Goal: Information Seeking & Learning: Learn about a topic

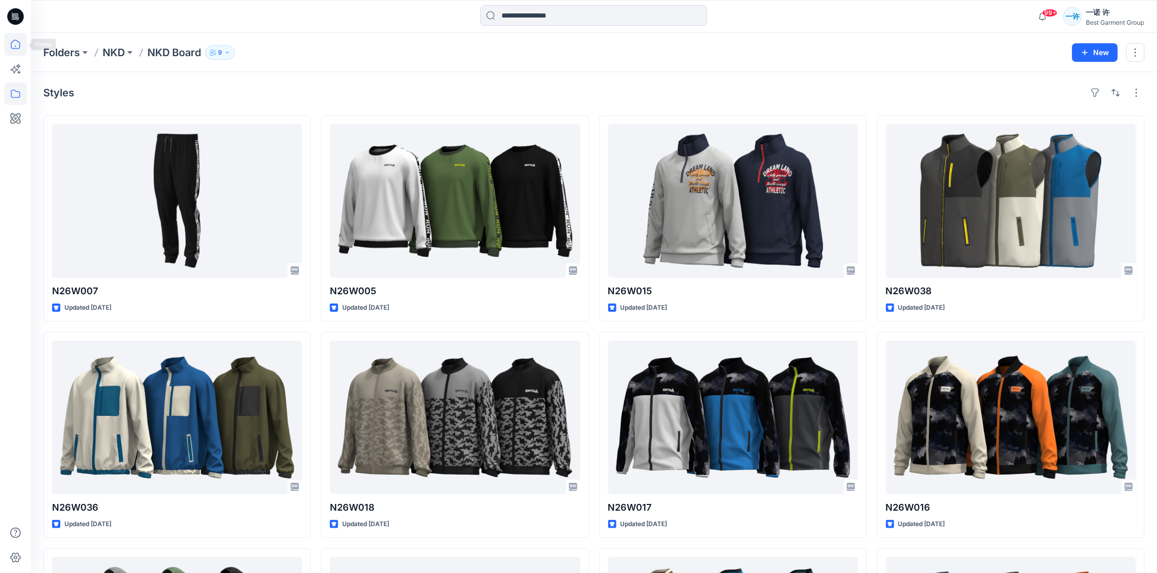
click at [14, 45] on icon at bounding box center [15, 44] width 23 height 23
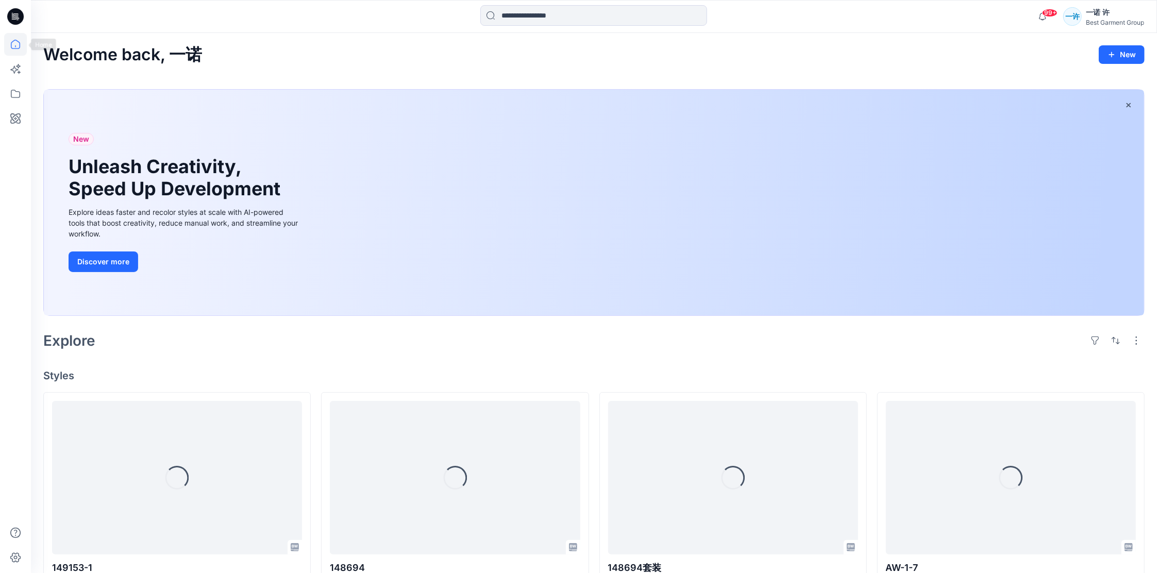
click at [15, 42] on icon at bounding box center [15, 44] width 23 height 23
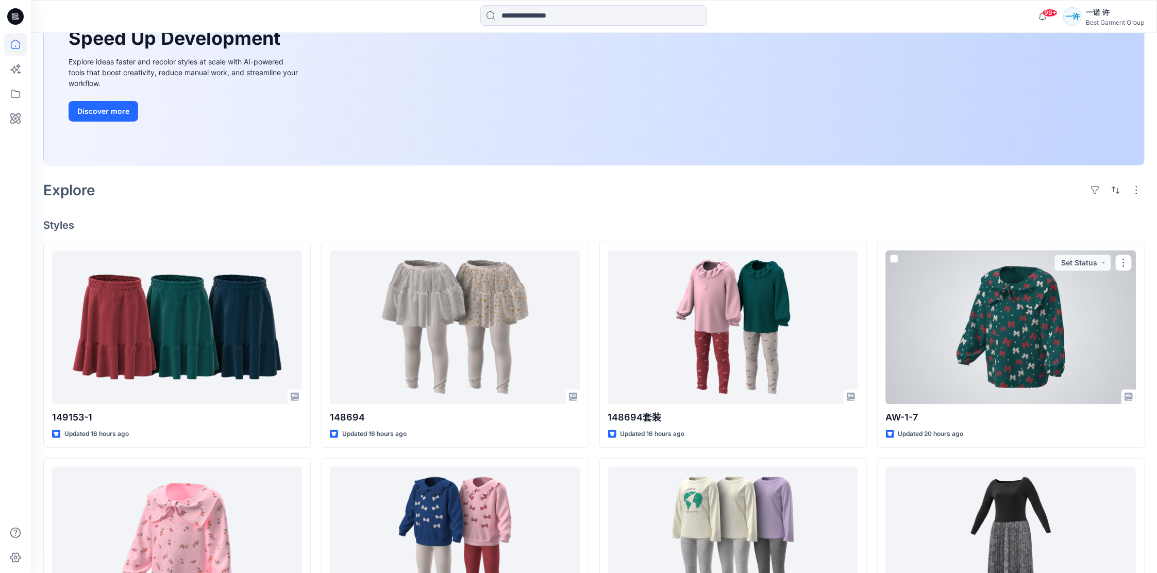
scroll to position [275, 0]
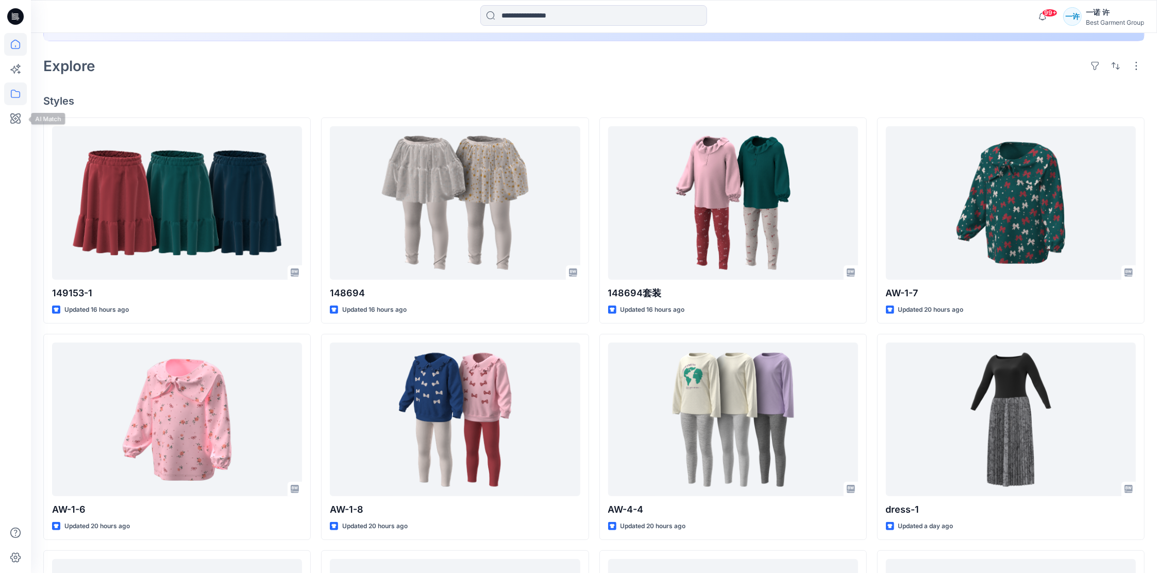
click at [21, 97] on icon at bounding box center [15, 93] width 23 height 23
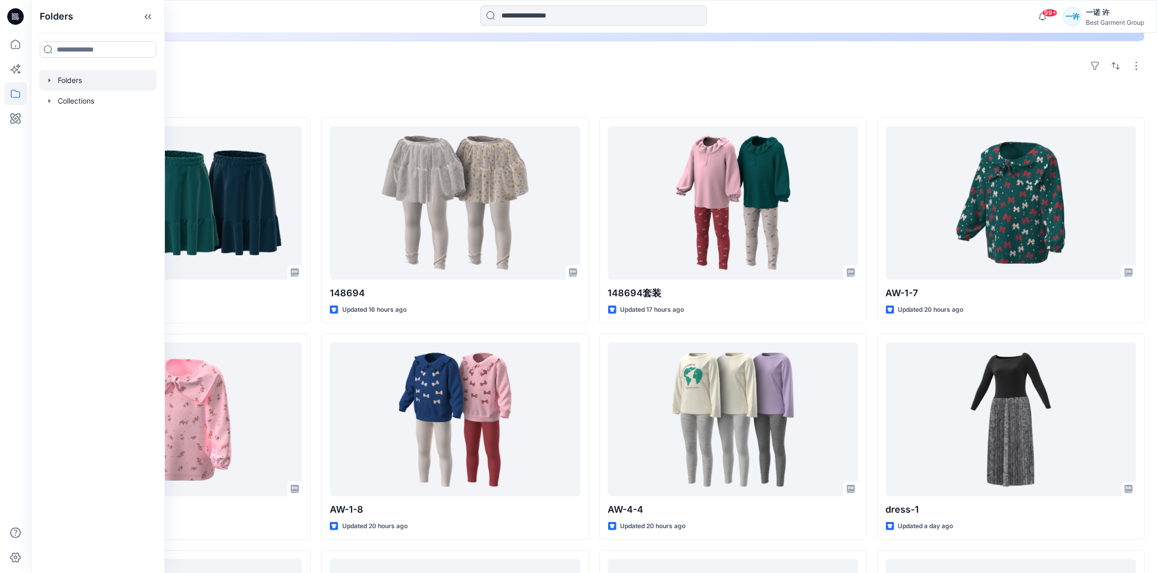
click at [72, 81] on div at bounding box center [98, 80] width 118 height 21
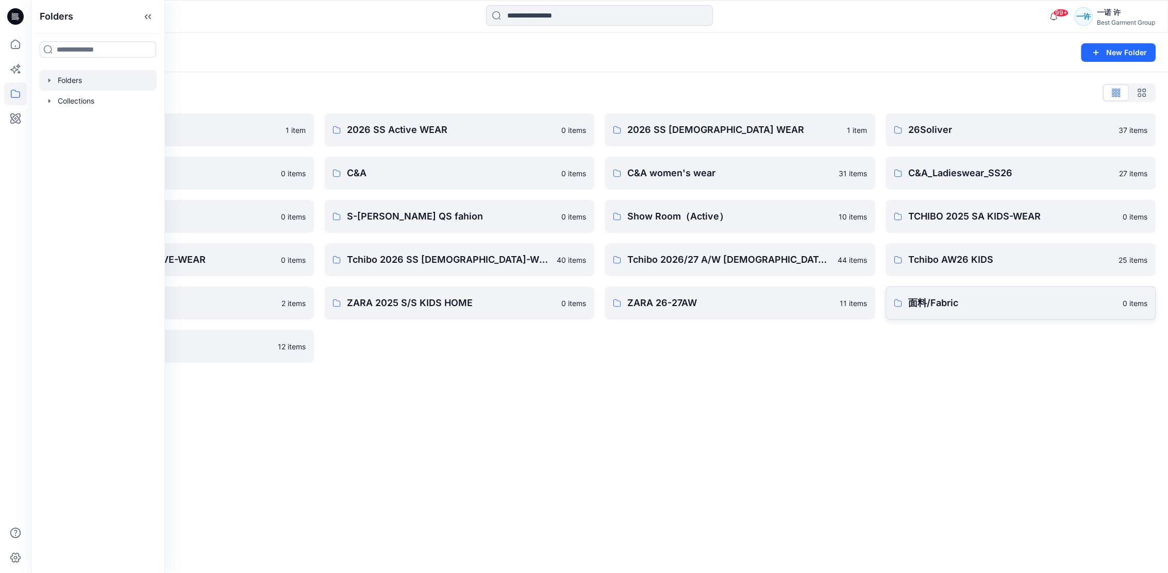
click at [962, 293] on link "面料/Fabric 0 items" at bounding box center [1021, 303] width 271 height 33
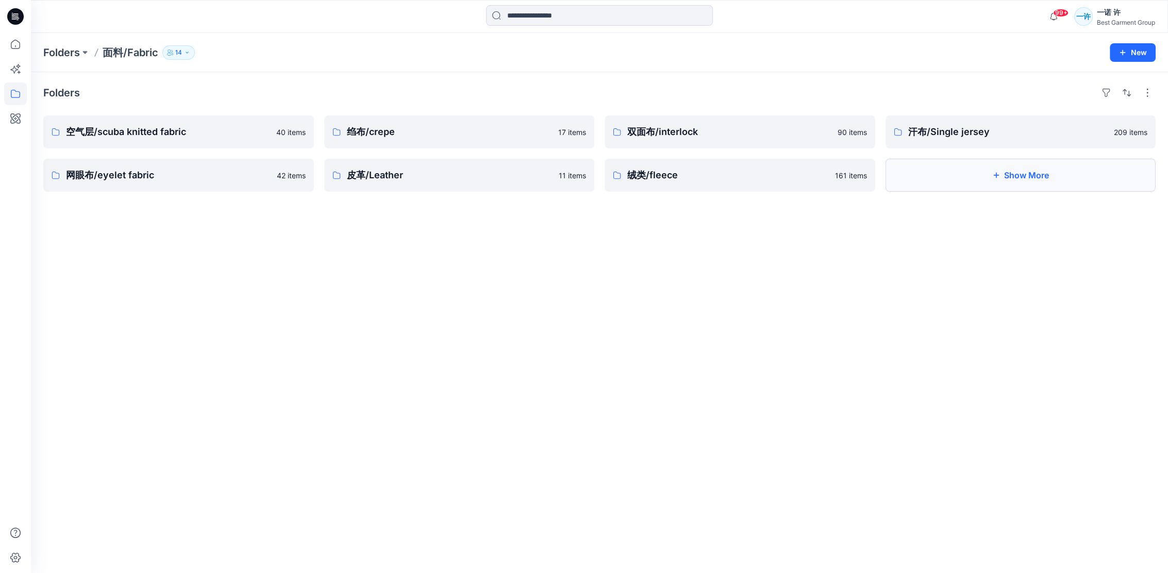
click at [1032, 178] on button "Show More" at bounding box center [1021, 175] width 271 height 33
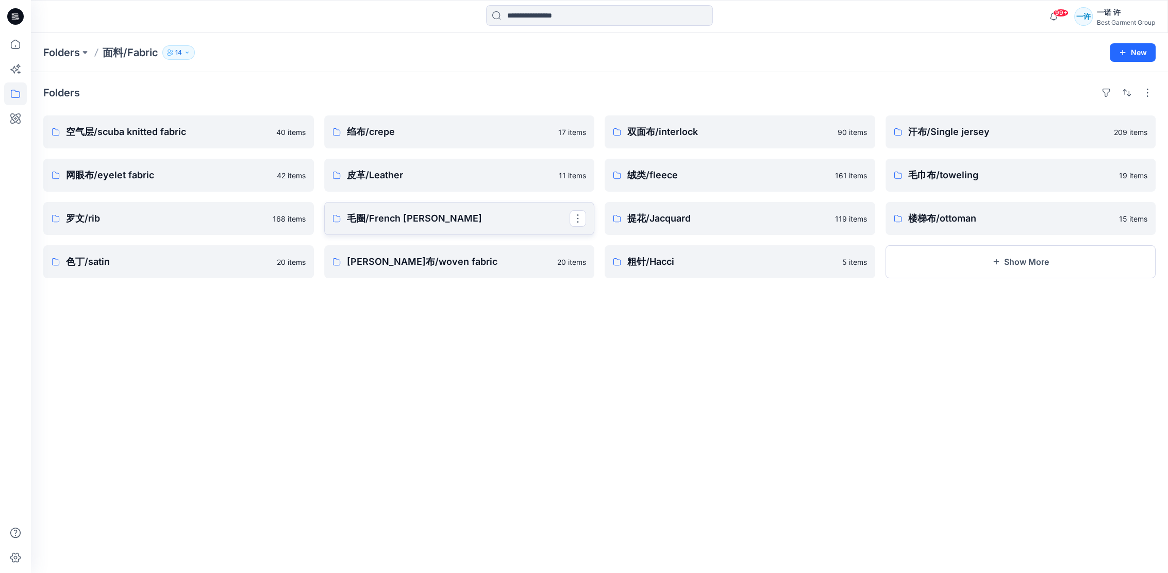
click at [394, 218] on p "毛圈/French [PERSON_NAME]" at bounding box center [458, 218] width 223 height 14
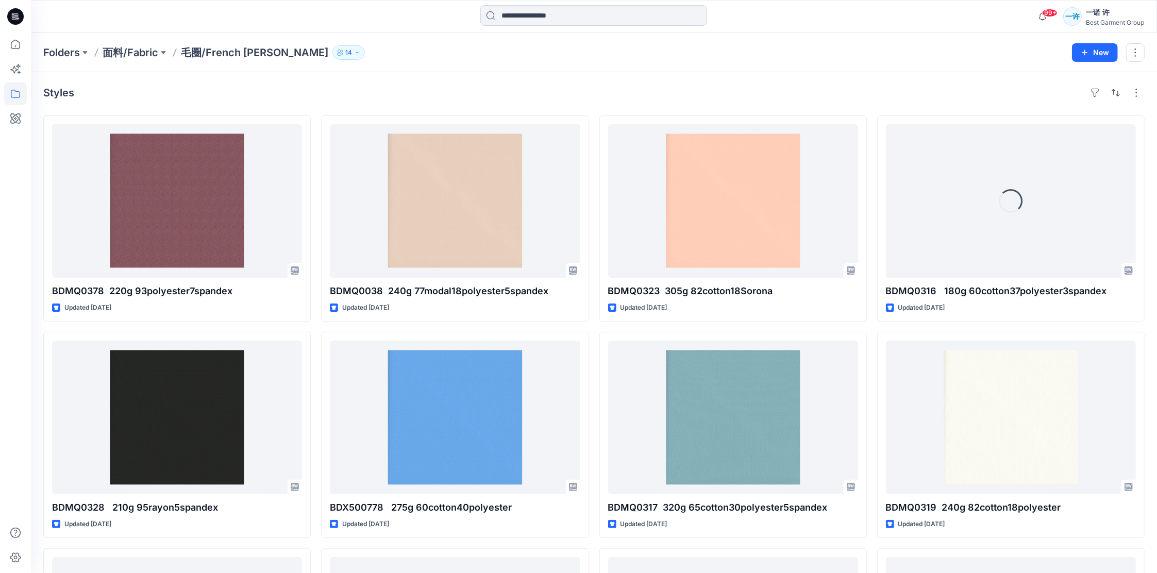
click at [515, 12] on input at bounding box center [594, 15] width 227 height 21
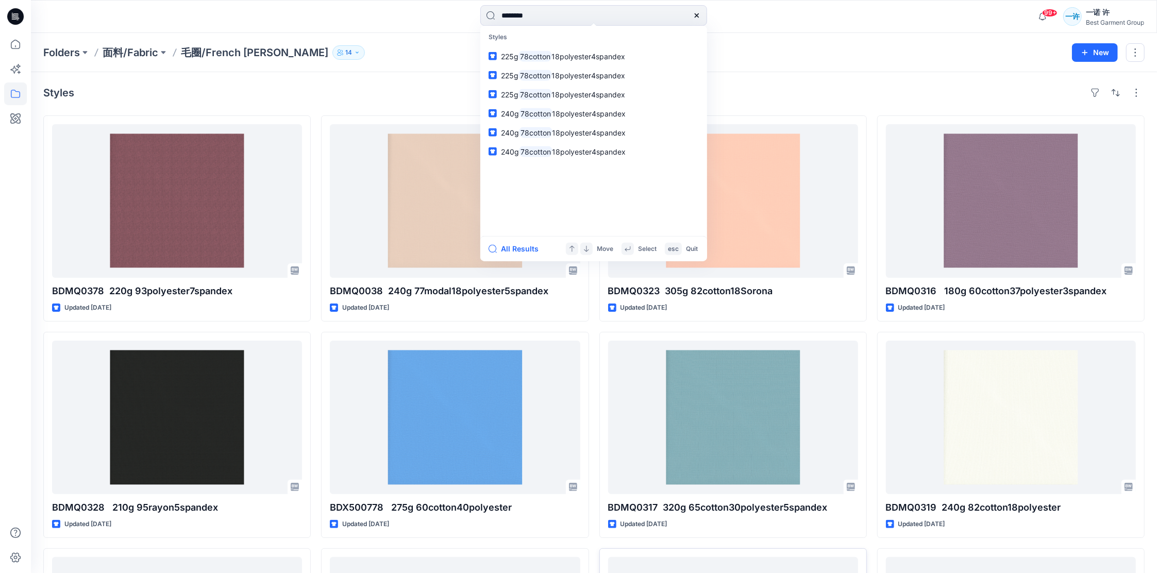
type input "********"
click at [598, 114] on span "18polyester4spandex" at bounding box center [590, 113] width 74 height 9
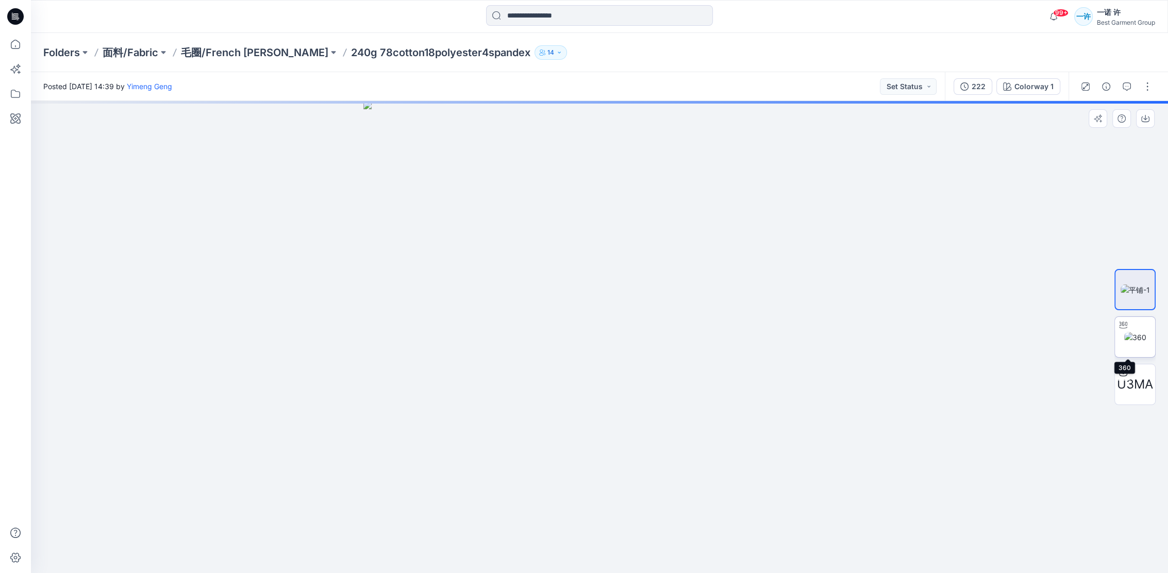
click at [1143, 341] on img at bounding box center [1135, 337] width 22 height 11
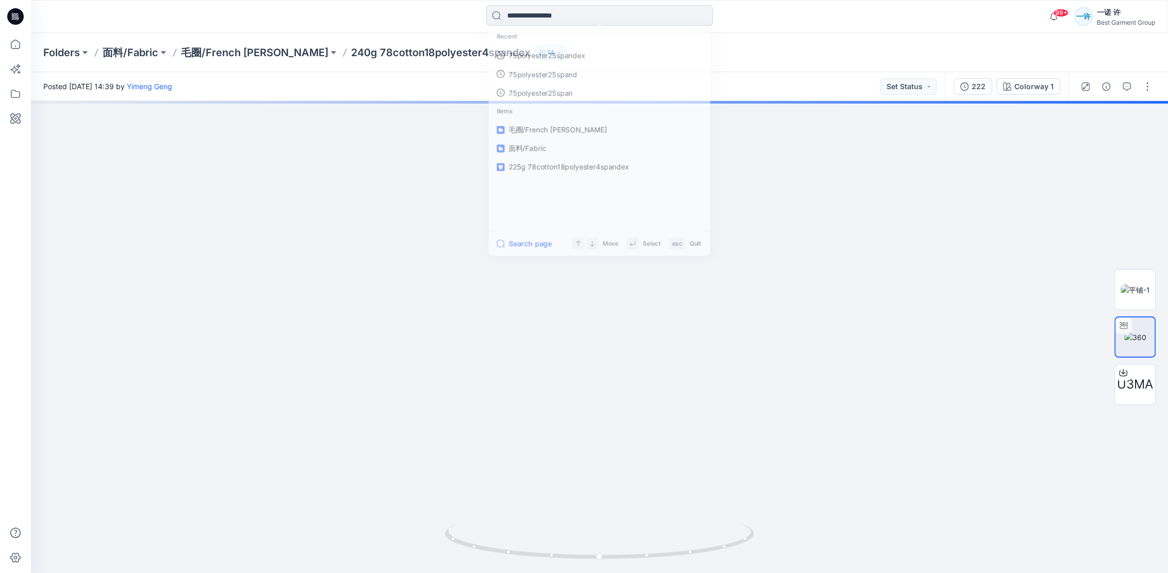
click at [528, 12] on input at bounding box center [599, 15] width 227 height 21
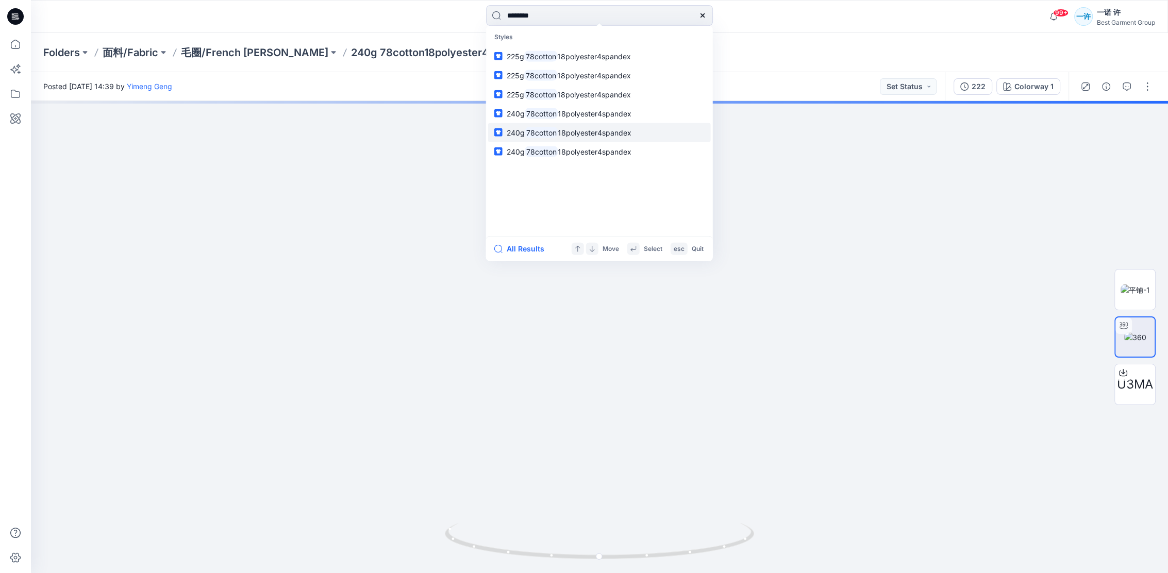
type input "********"
click at [599, 128] on span "18polyester4spandex" at bounding box center [595, 132] width 74 height 9
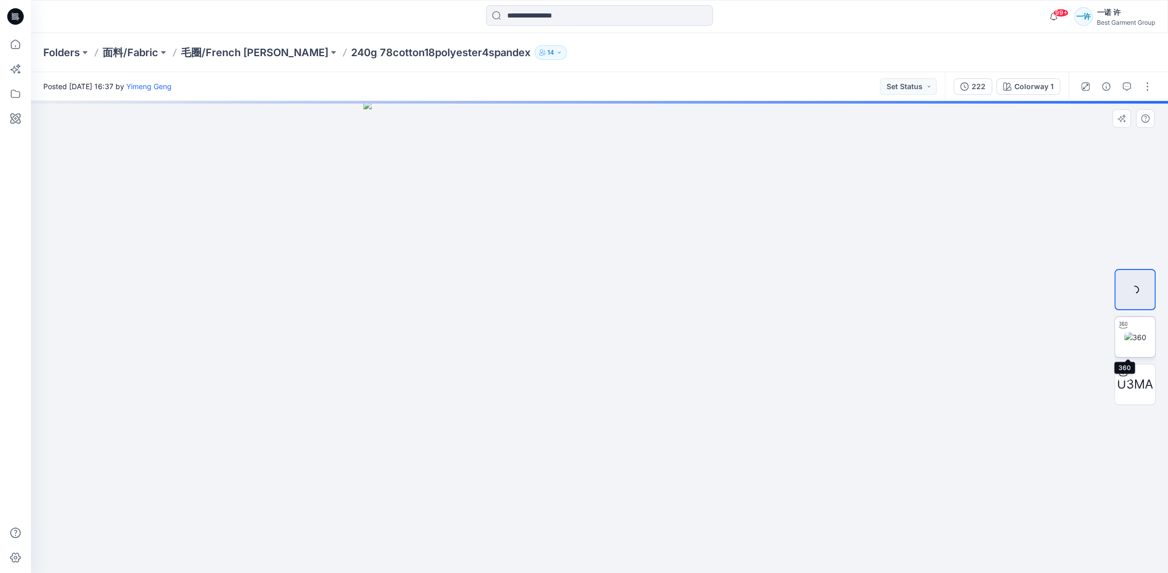
click at [1141, 337] on img at bounding box center [1135, 337] width 22 height 11
click at [1129, 289] on div at bounding box center [1135, 289] width 41 height 41
click at [525, 12] on input at bounding box center [599, 15] width 227 height 21
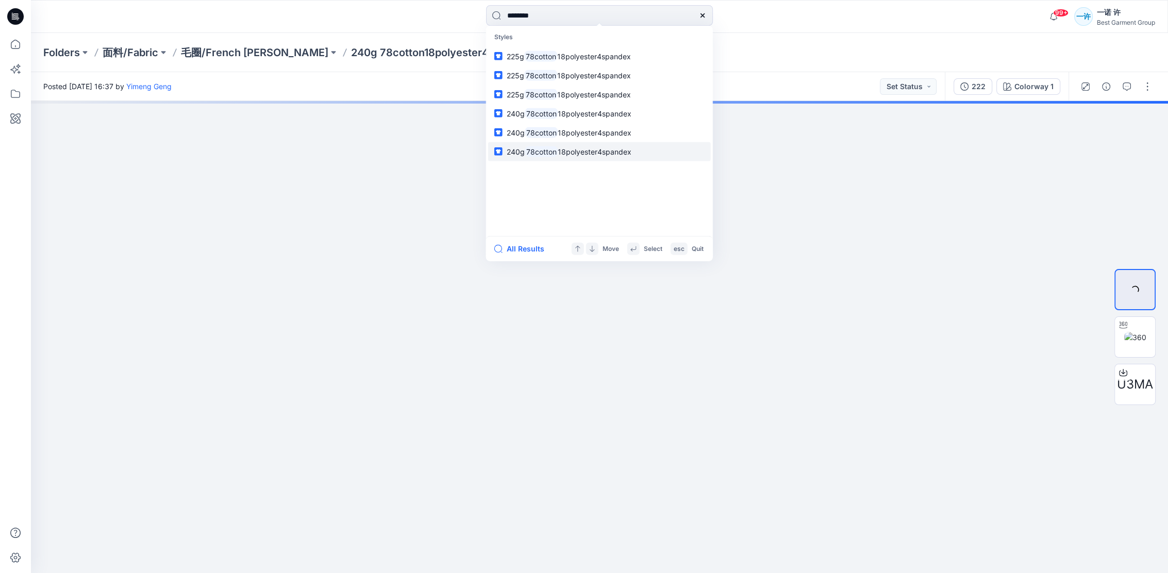
type input "********"
click at [605, 154] on span "18polyester4spandex" at bounding box center [595, 151] width 74 height 9
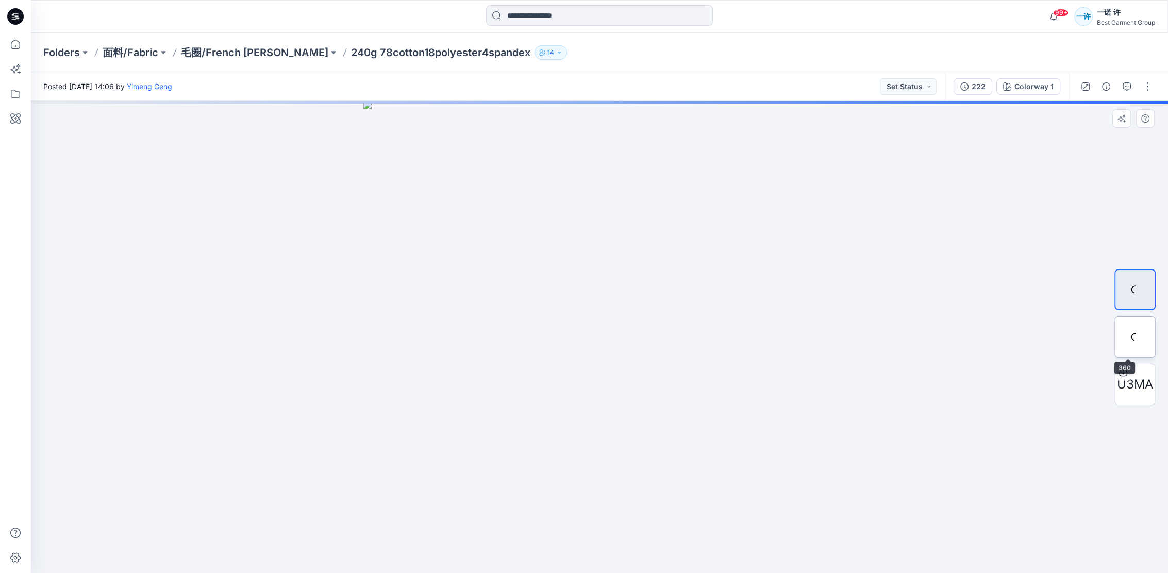
click at [1144, 317] on div at bounding box center [1135, 337] width 41 height 41
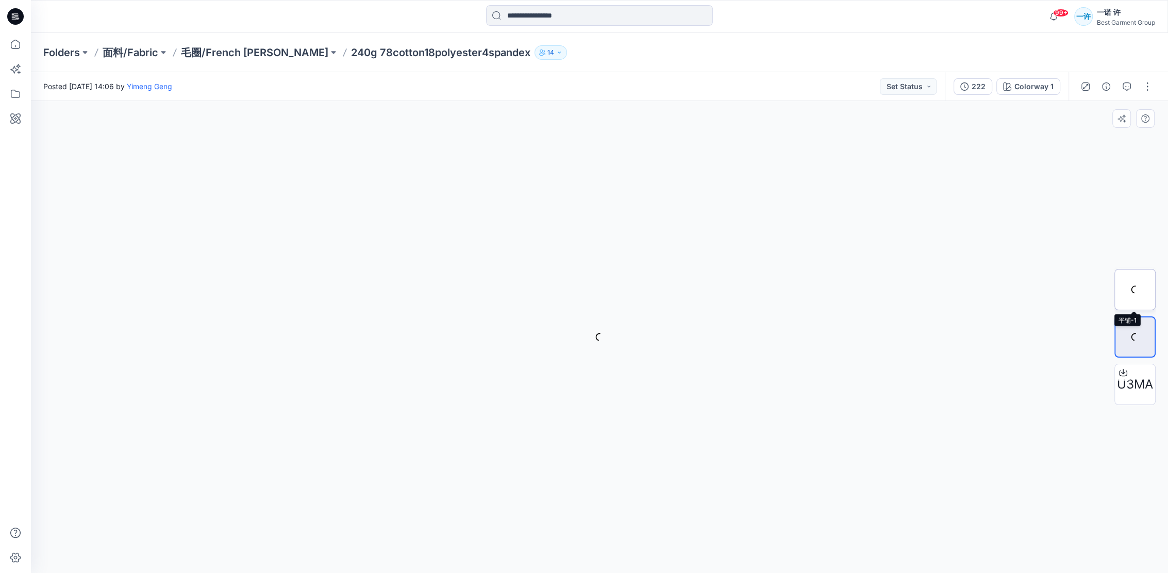
click at [1144, 282] on div at bounding box center [1135, 289] width 41 height 41
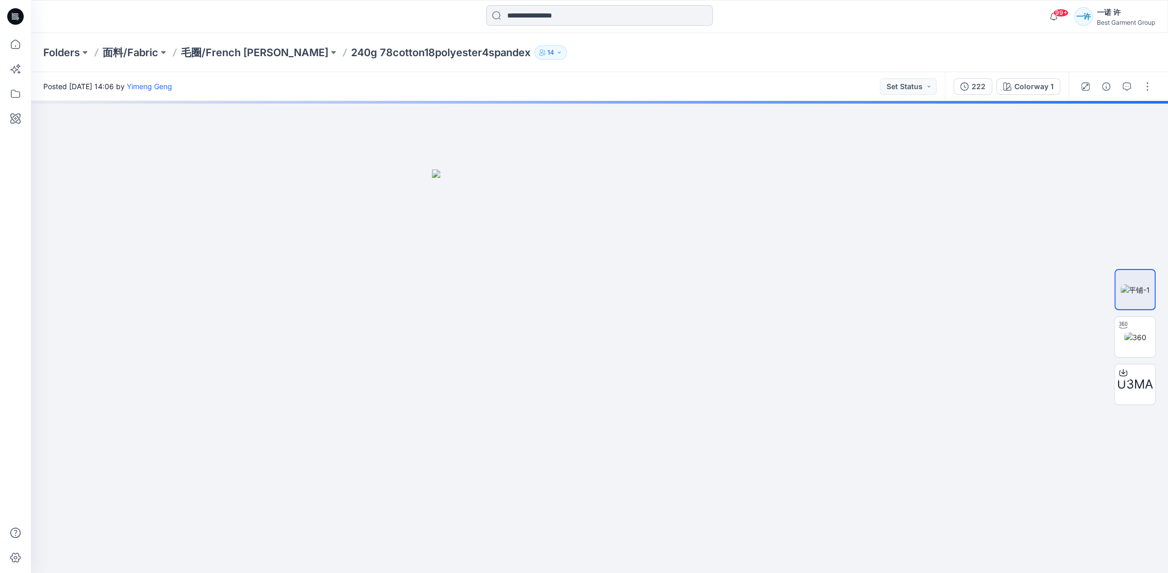
click at [536, 14] on input at bounding box center [599, 15] width 227 height 21
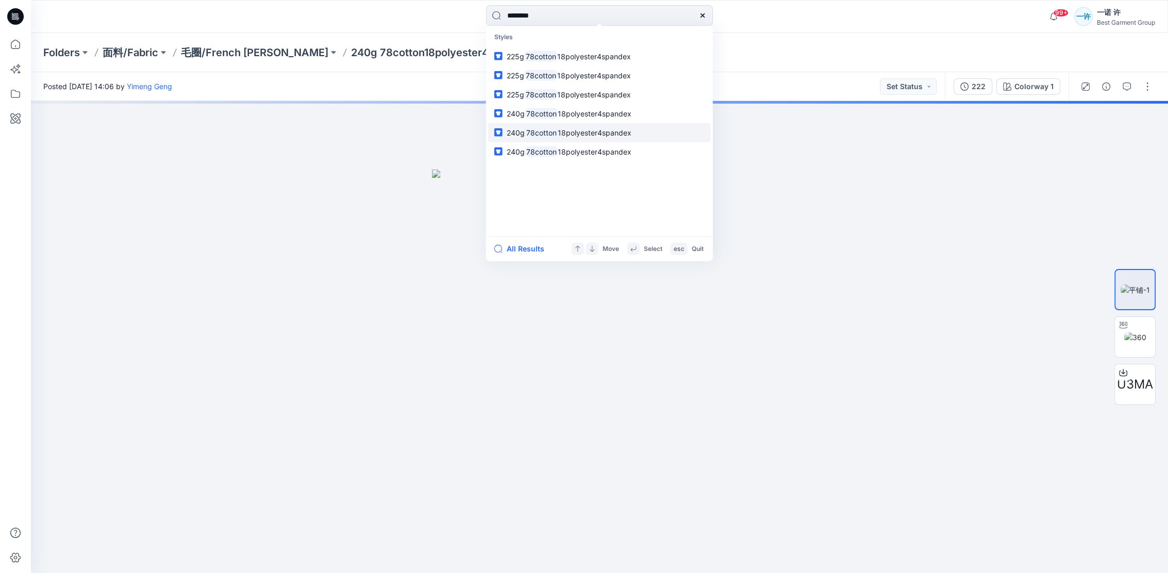
type input "********"
click at [566, 130] on span "18polyester4spandex" at bounding box center [595, 132] width 74 height 9
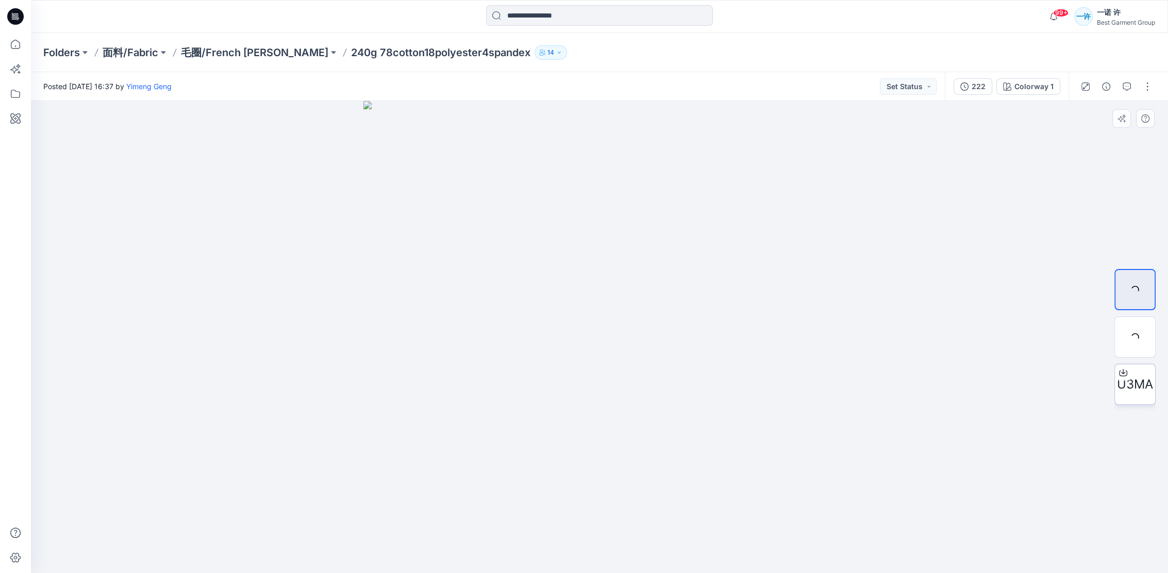
click at [1143, 386] on span "U3MA" at bounding box center [1135, 384] width 36 height 19
click at [574, 12] on input at bounding box center [599, 15] width 227 height 21
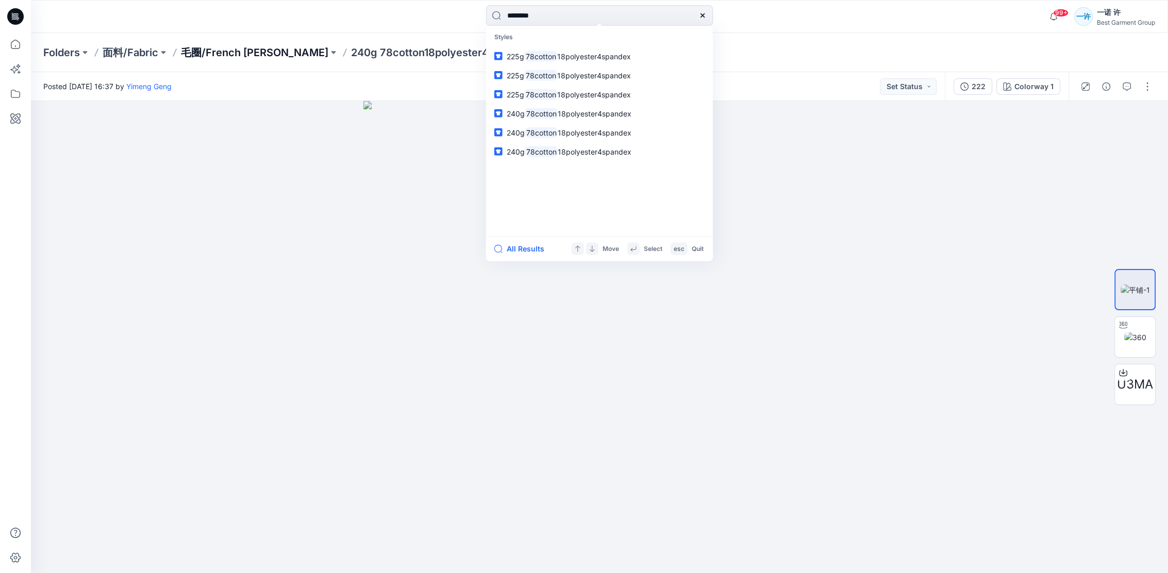
type input "********"
click at [253, 45] on p "毛圈/French [PERSON_NAME]" at bounding box center [254, 52] width 147 height 14
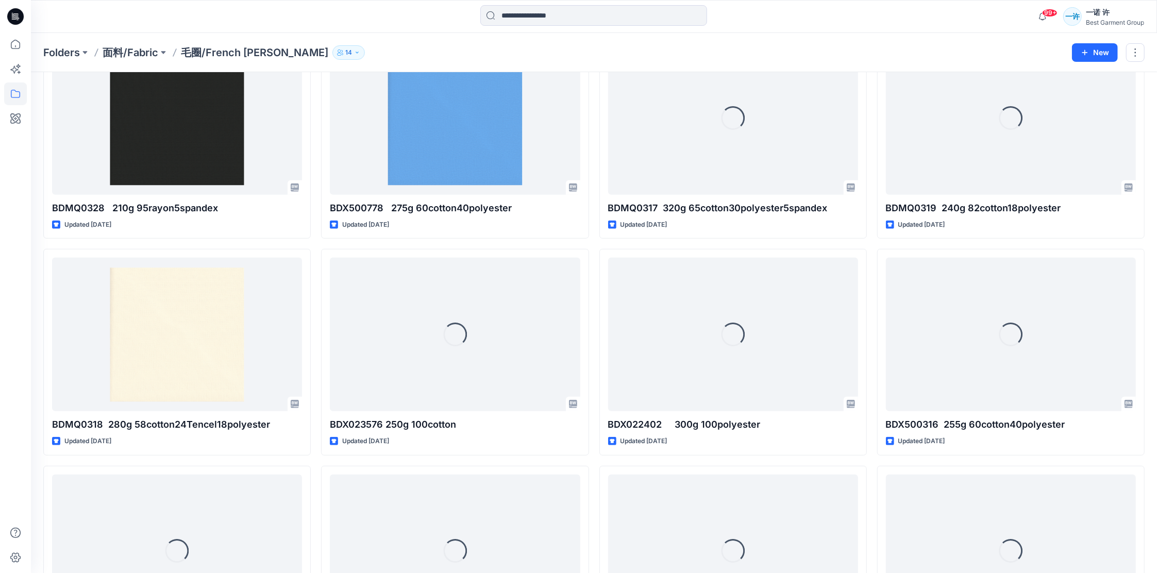
scroll to position [437, 0]
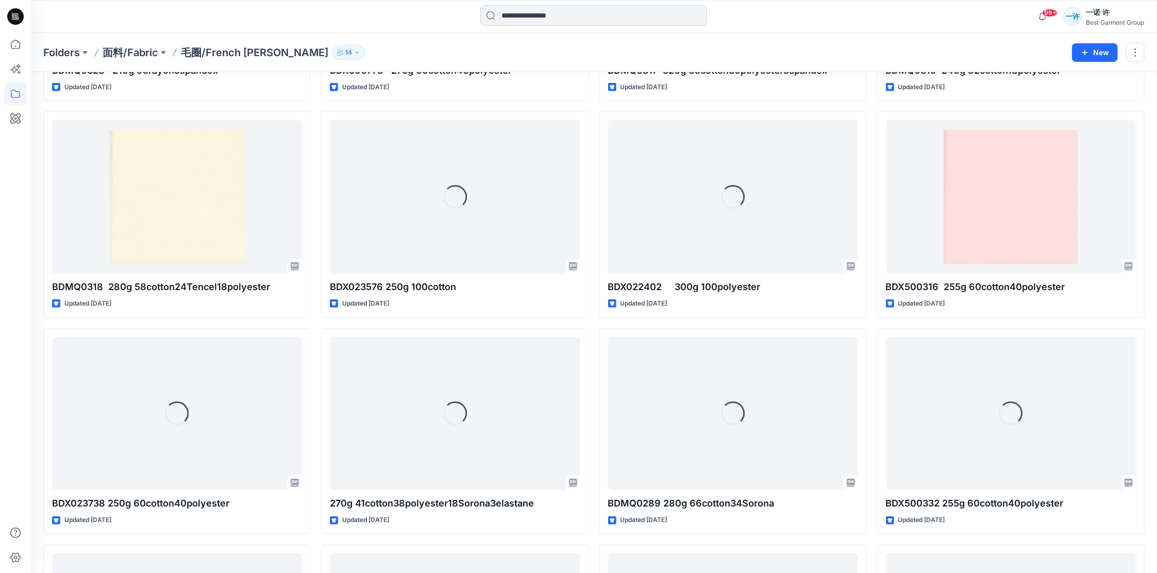
click at [632, 13] on input at bounding box center [594, 15] width 227 height 21
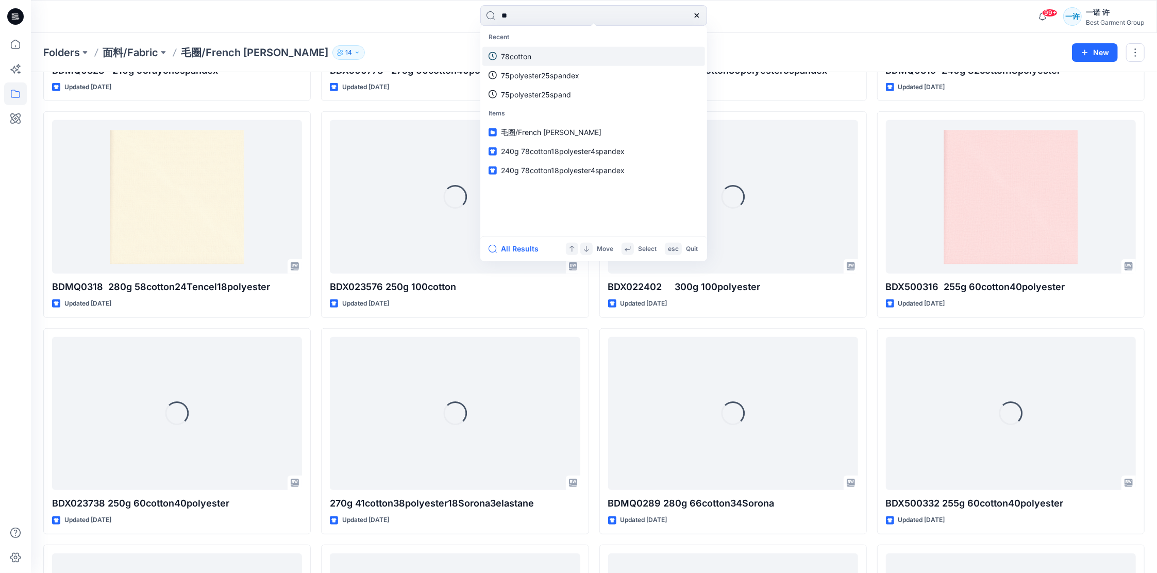
type input "**"
click at [603, 54] on link "78cotton" at bounding box center [594, 55] width 223 height 19
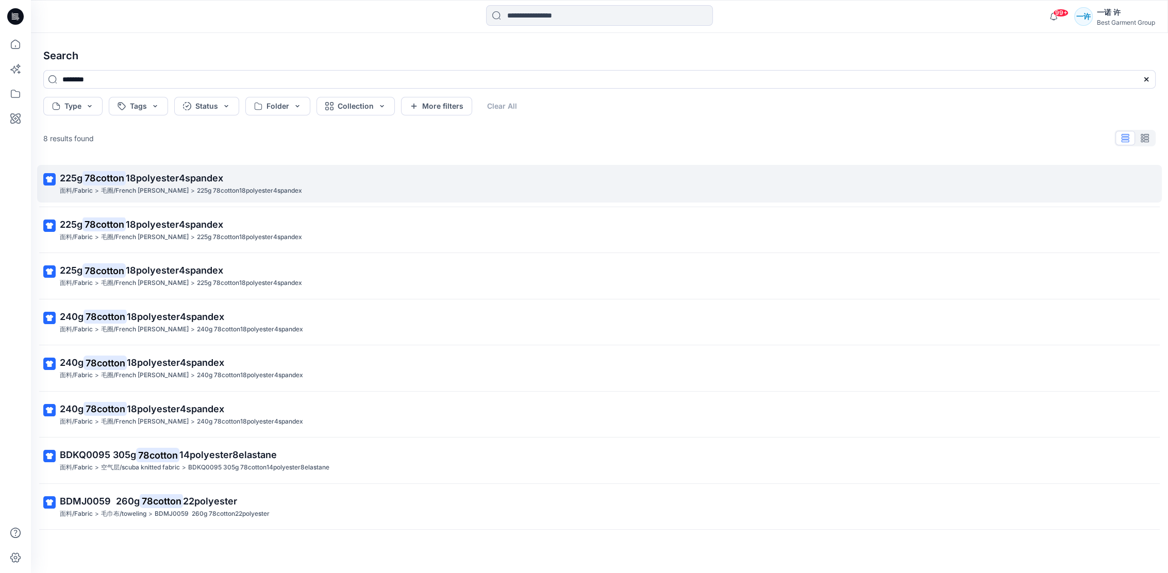
click at [280, 179] on p "225g 78cotton 18polyester4spandex" at bounding box center [599, 178] width 1078 height 14
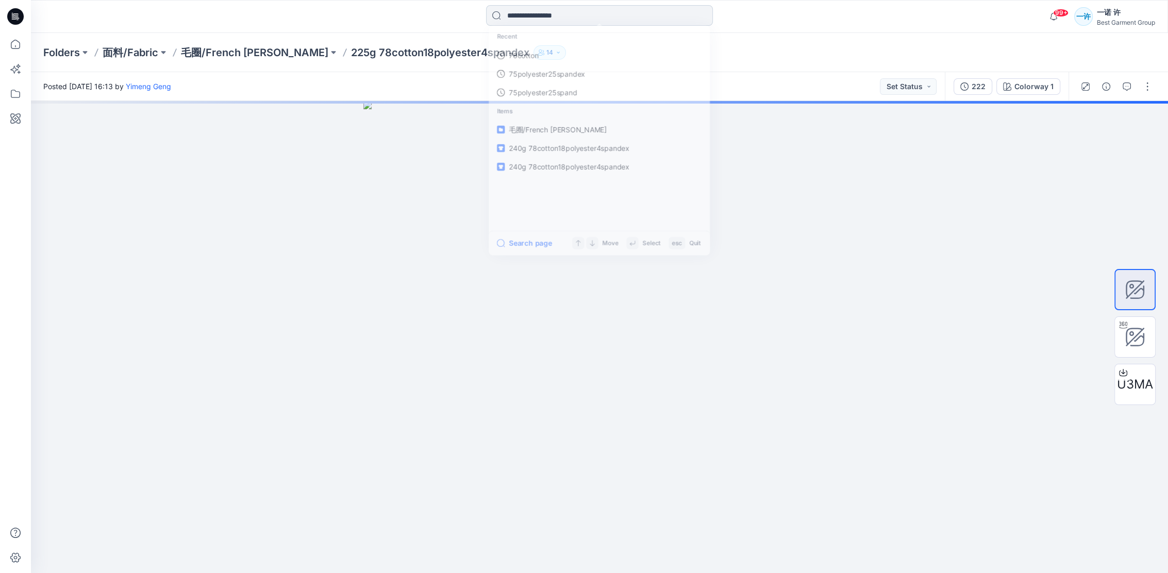
click at [531, 11] on input at bounding box center [599, 15] width 227 height 21
click at [551, 54] on link "78cotton" at bounding box center [599, 55] width 223 height 19
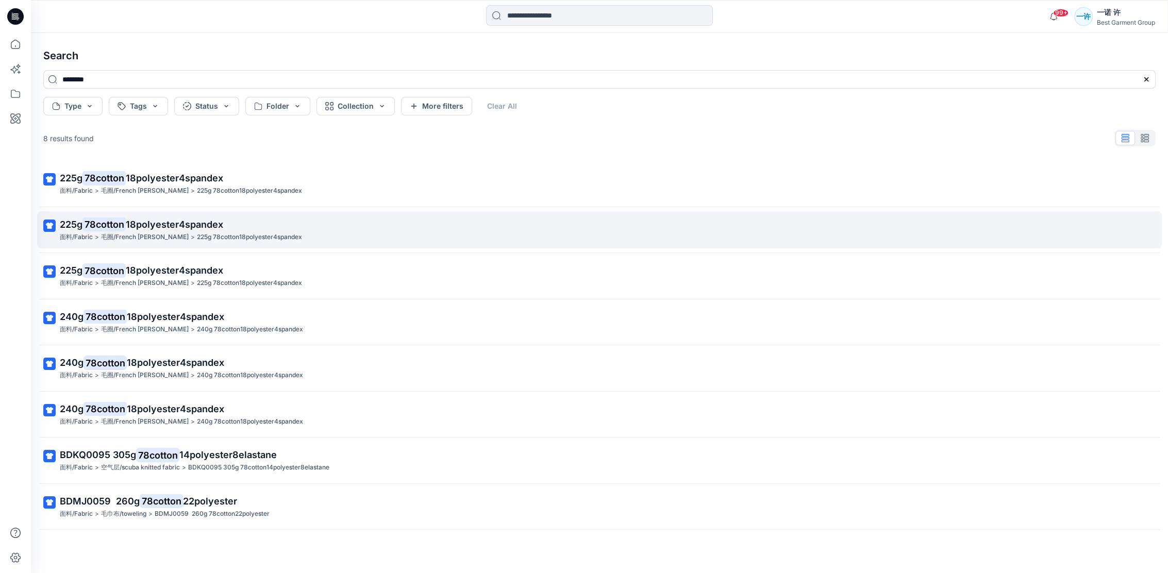
click at [256, 235] on p "225g 78cotton18polyester4spandex" at bounding box center [249, 237] width 105 height 11
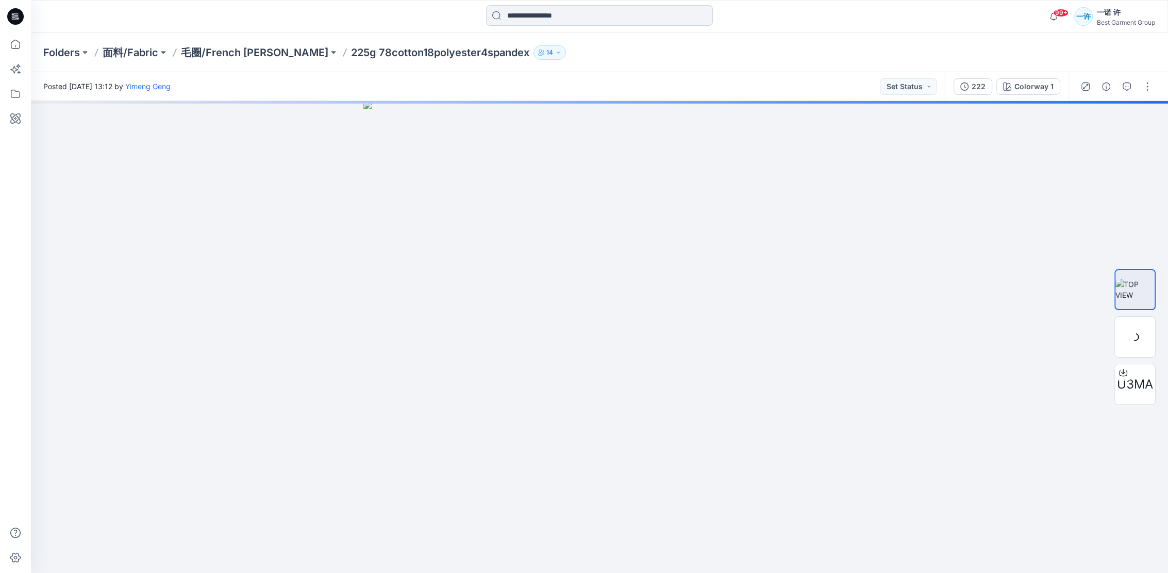
click at [582, 20] on input at bounding box center [599, 15] width 227 height 21
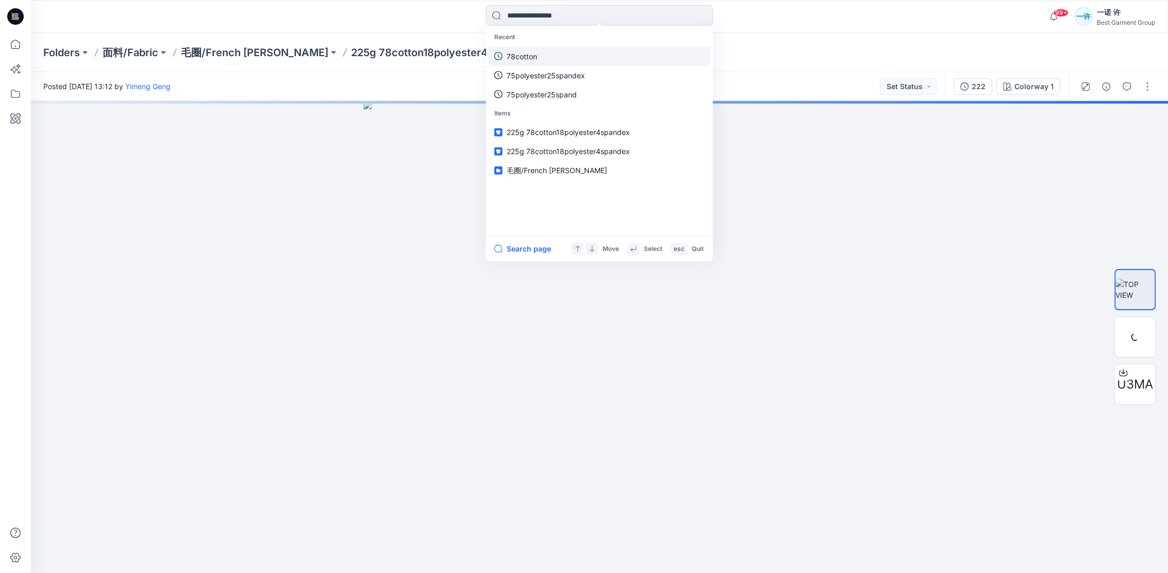
click at [509, 59] on p "78cotton" at bounding box center [522, 56] width 30 height 11
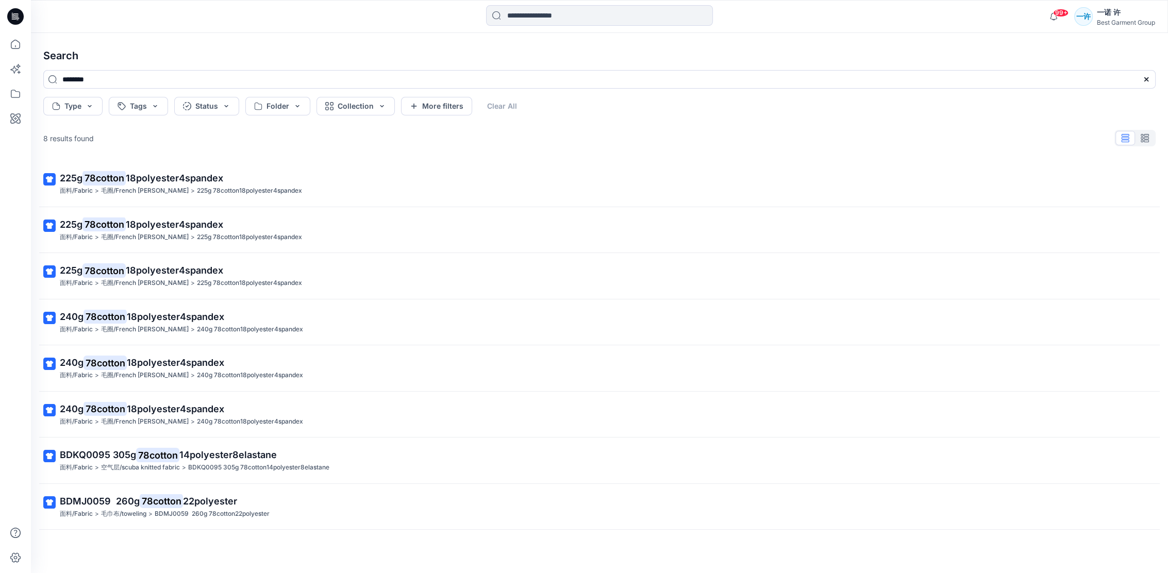
click at [223, 274] on span "18polyester4spandex" at bounding box center [174, 270] width 97 height 11
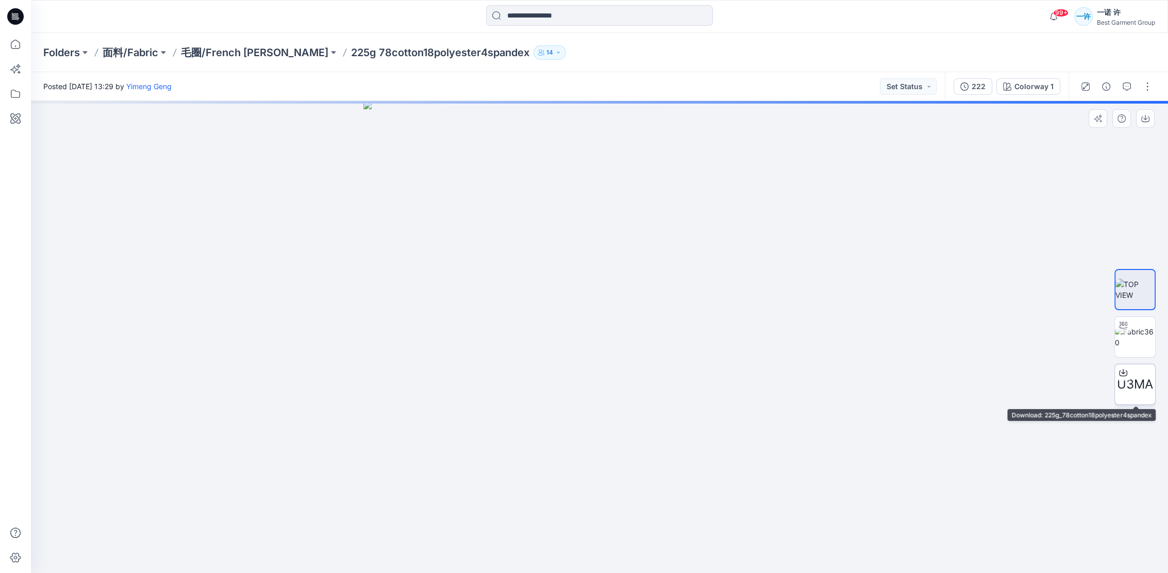
click at [1141, 382] on span "U3MA" at bounding box center [1135, 384] width 36 height 19
click at [524, 12] on input at bounding box center [599, 15] width 227 height 21
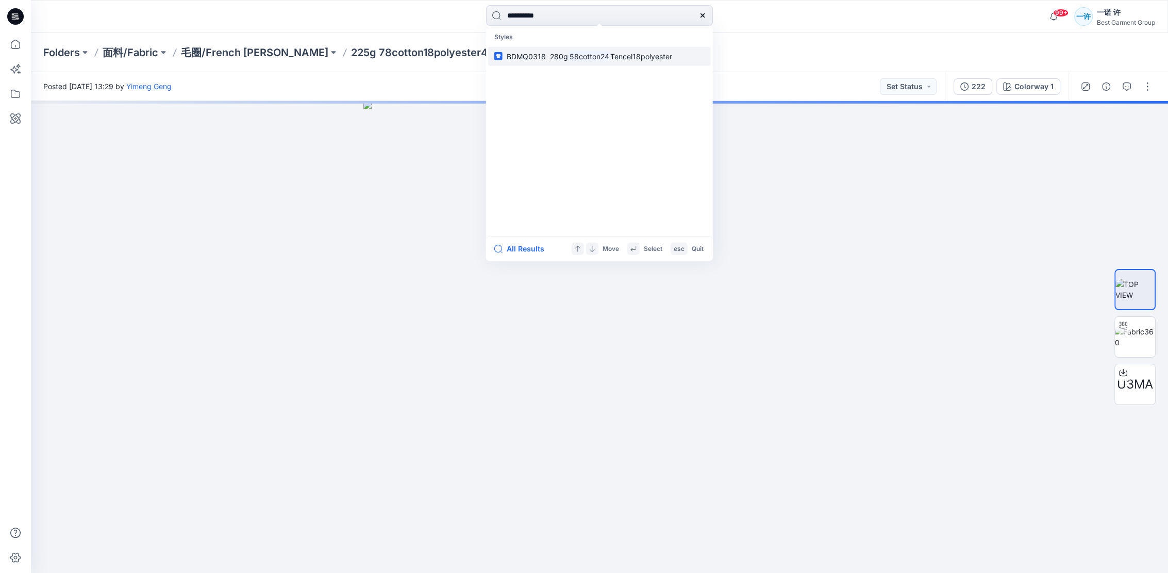
type input "**********"
click at [633, 56] on span "Tencel18polyester" at bounding box center [641, 56] width 62 height 9
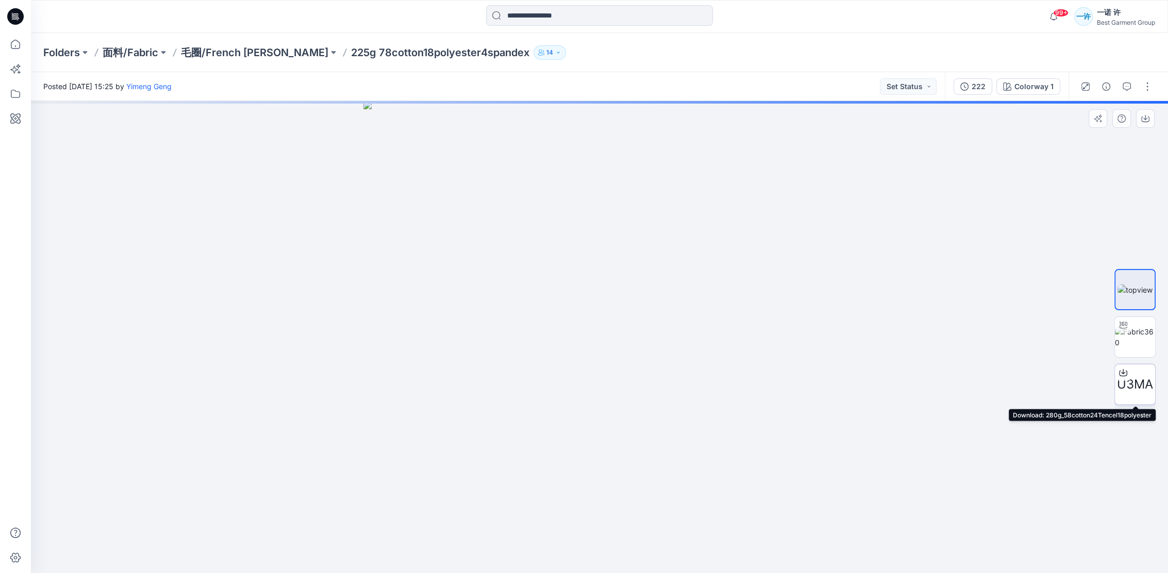
click at [1135, 387] on span "U3MA" at bounding box center [1135, 384] width 36 height 19
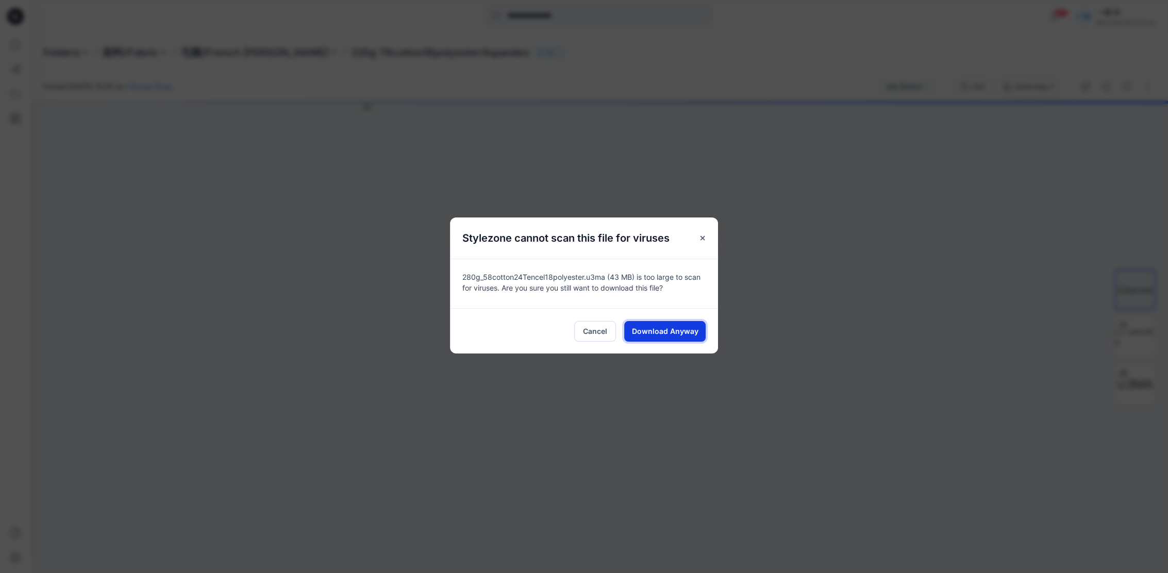
click at [652, 329] on span "Download Anyway" at bounding box center [665, 331] width 67 height 11
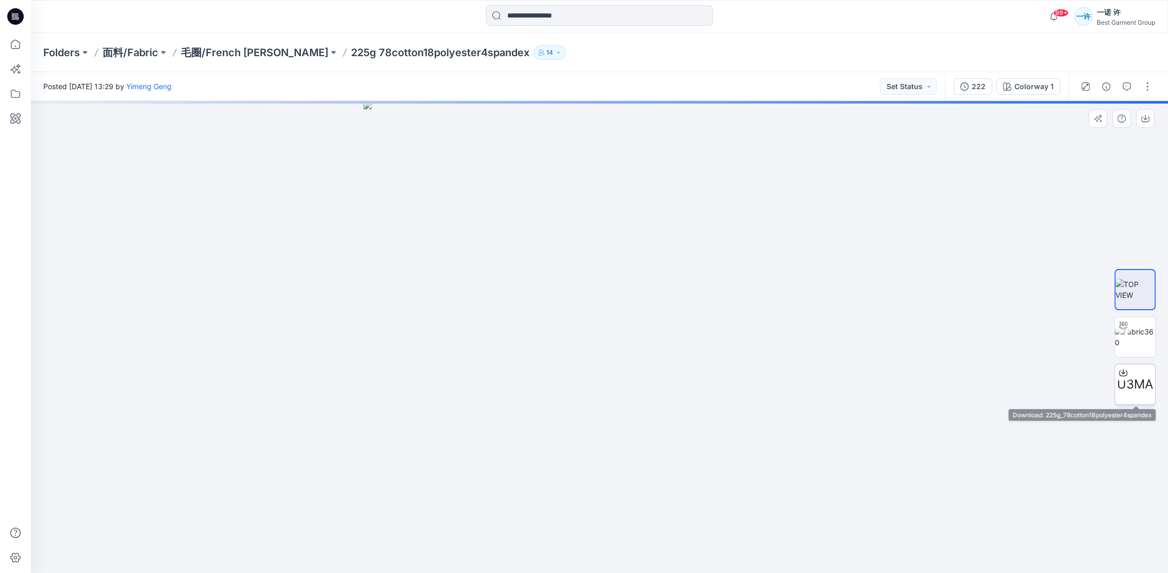
click at [1133, 373] on div "U3MA" at bounding box center [1135, 384] width 41 height 41
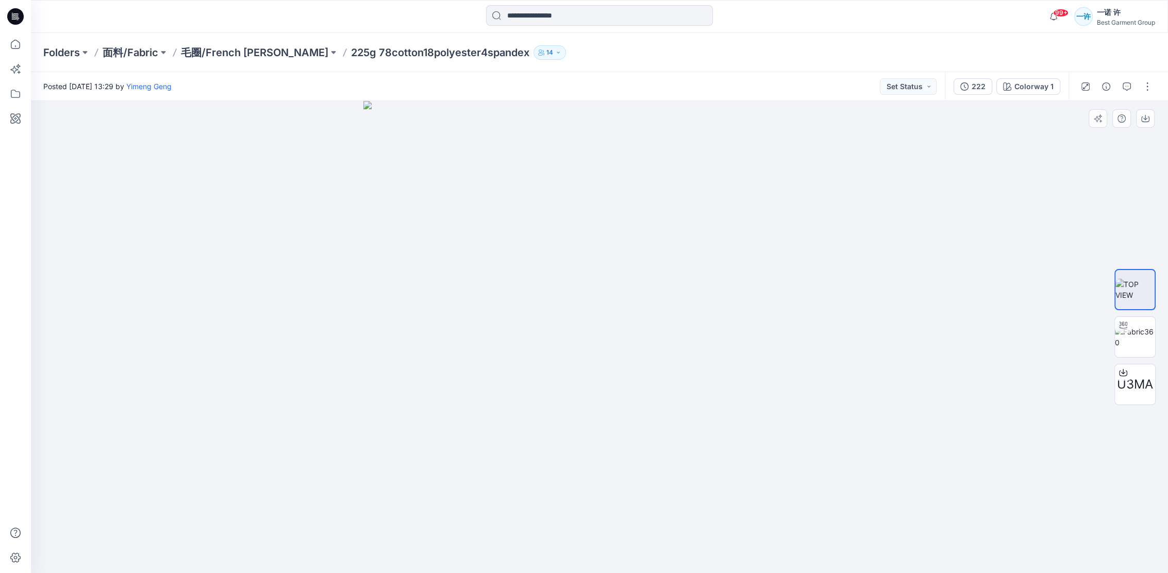
click at [944, 373] on div at bounding box center [599, 337] width 1137 height 472
click at [942, 373] on div at bounding box center [599, 337] width 1137 height 472
click at [554, 15] on input at bounding box center [599, 15] width 227 height 21
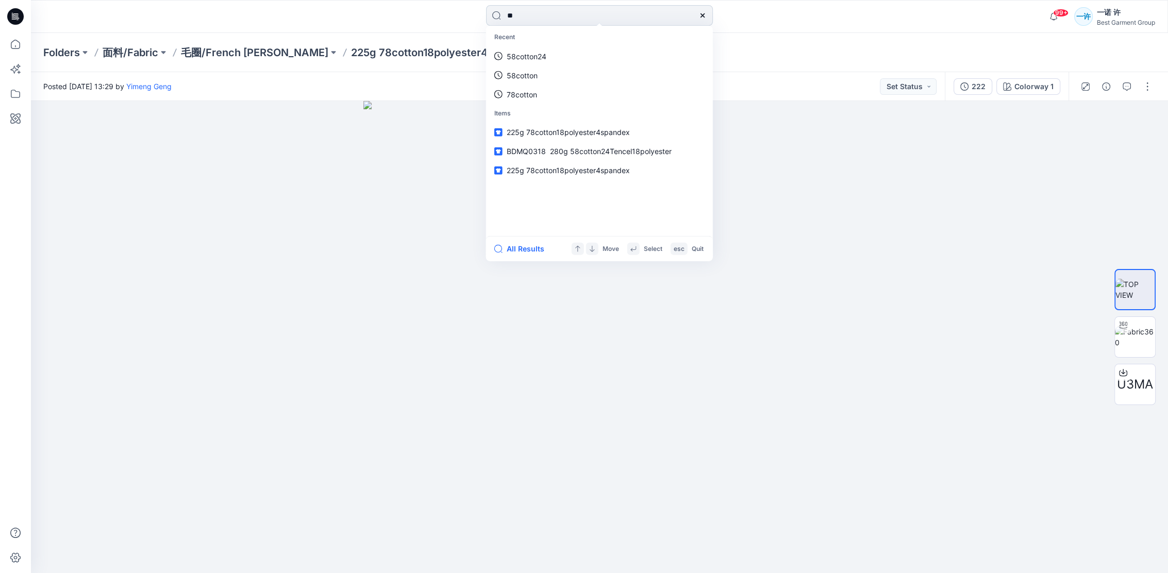
type input "*"
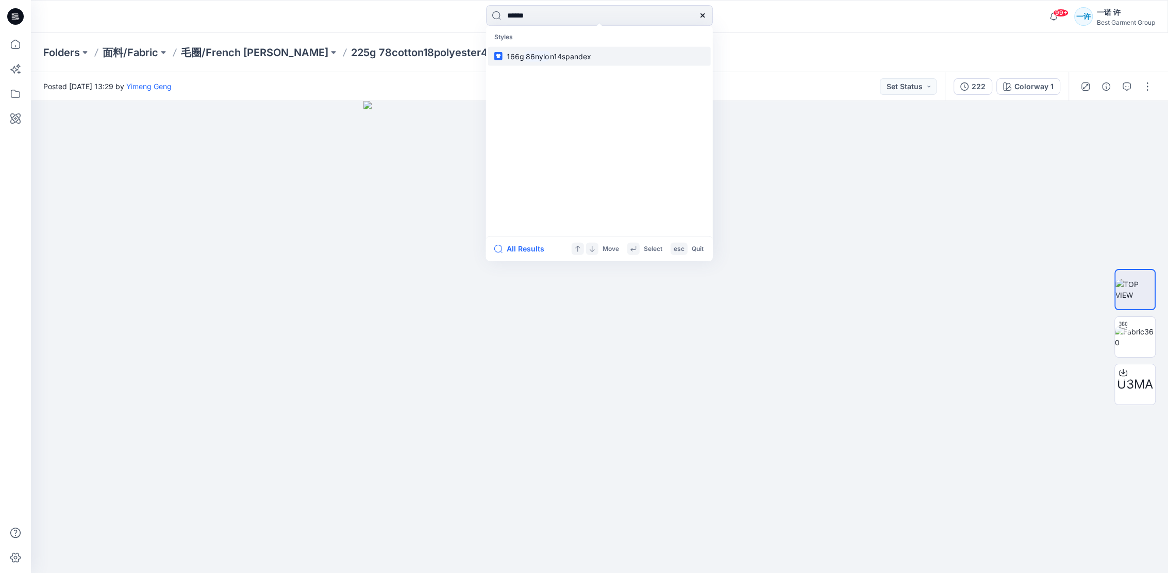
type input "******"
click at [582, 53] on span "n14spandex" at bounding box center [570, 56] width 41 height 9
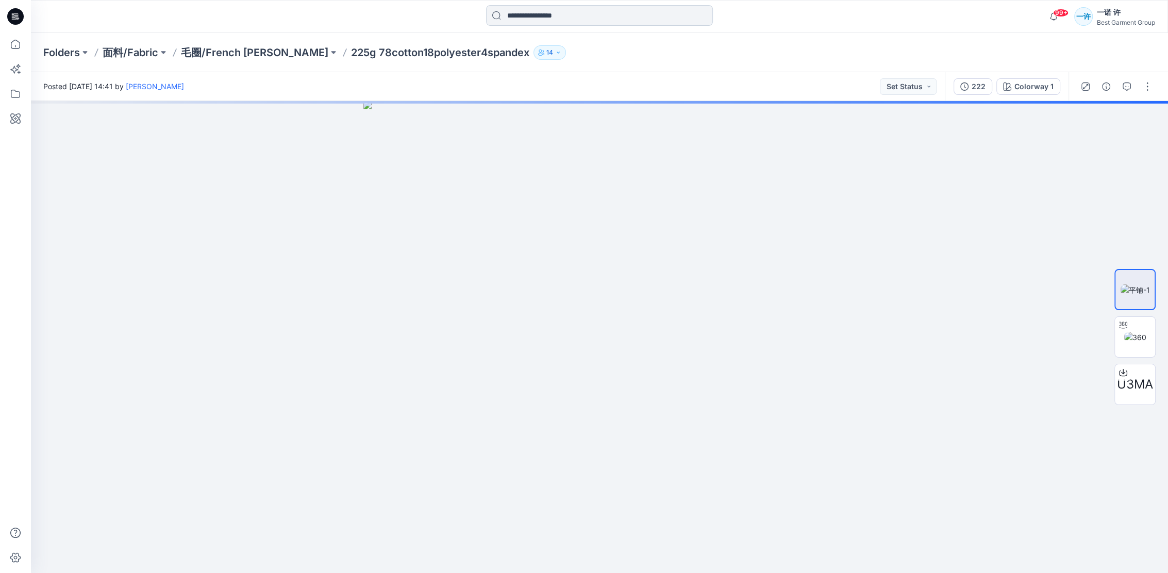
click at [523, 15] on input at bounding box center [599, 15] width 227 height 21
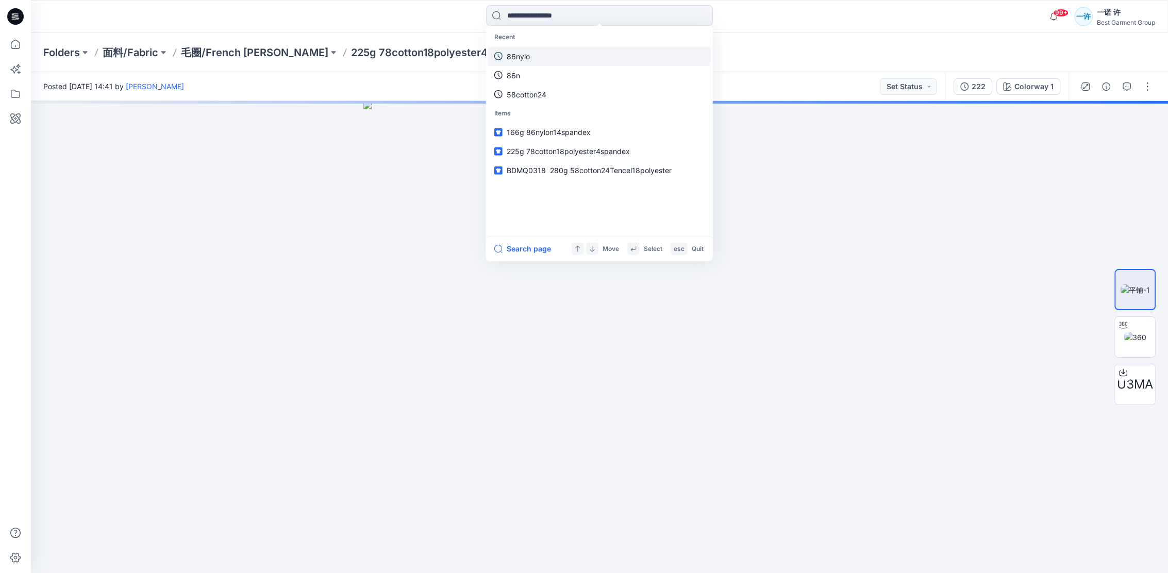
click at [533, 58] on link "86nylo" at bounding box center [599, 55] width 223 height 19
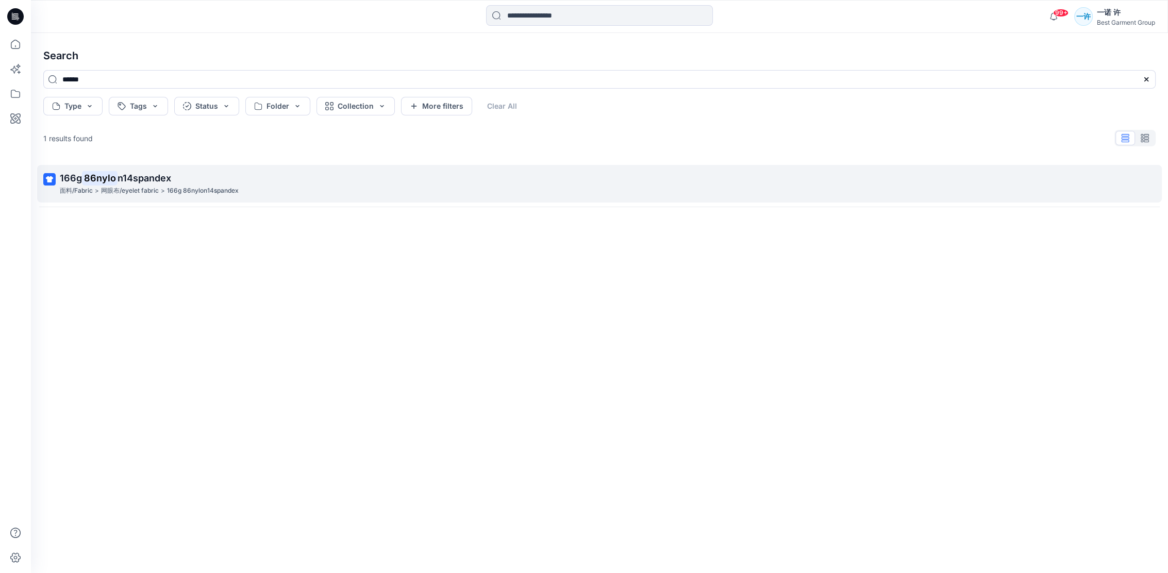
click at [289, 184] on p "166g 86nylo n14spandex" at bounding box center [599, 178] width 1078 height 14
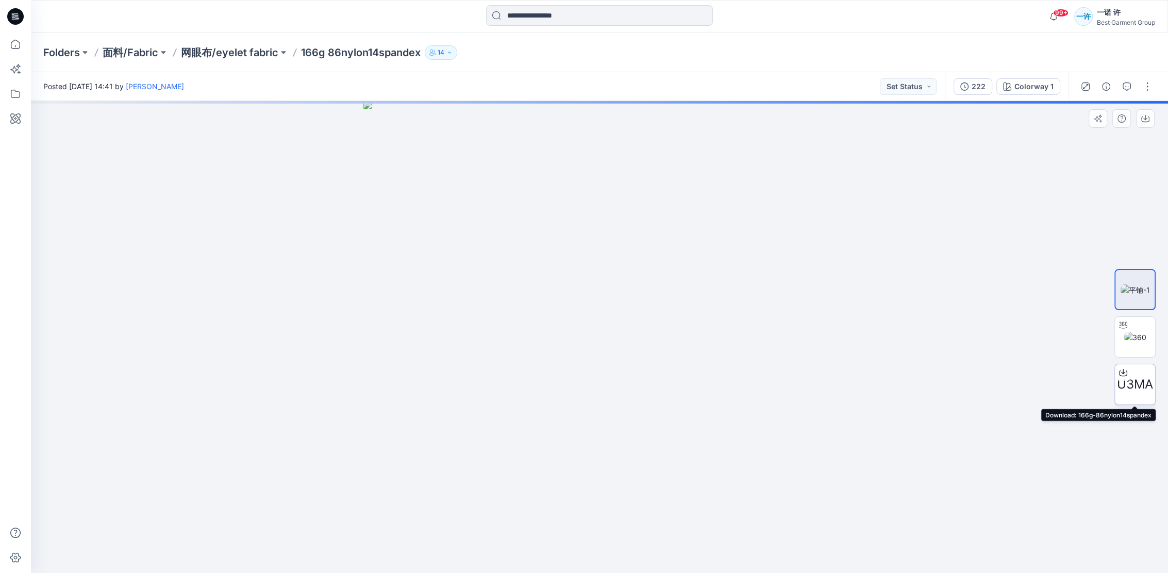
click at [1143, 385] on span "U3MA" at bounding box center [1135, 384] width 36 height 19
